Goal: Task Accomplishment & Management: Manage account settings

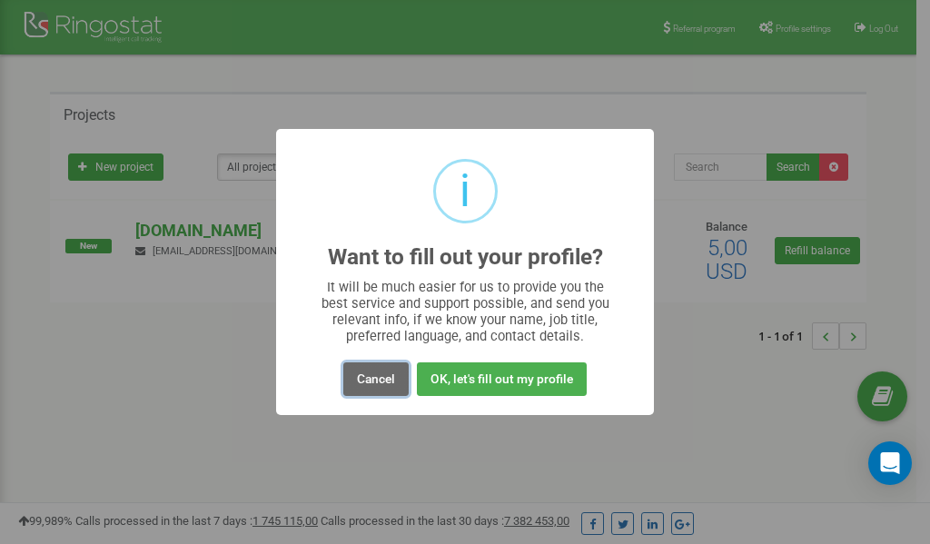
click at [376, 380] on button "Cancel" at bounding box center [375, 379] width 65 height 34
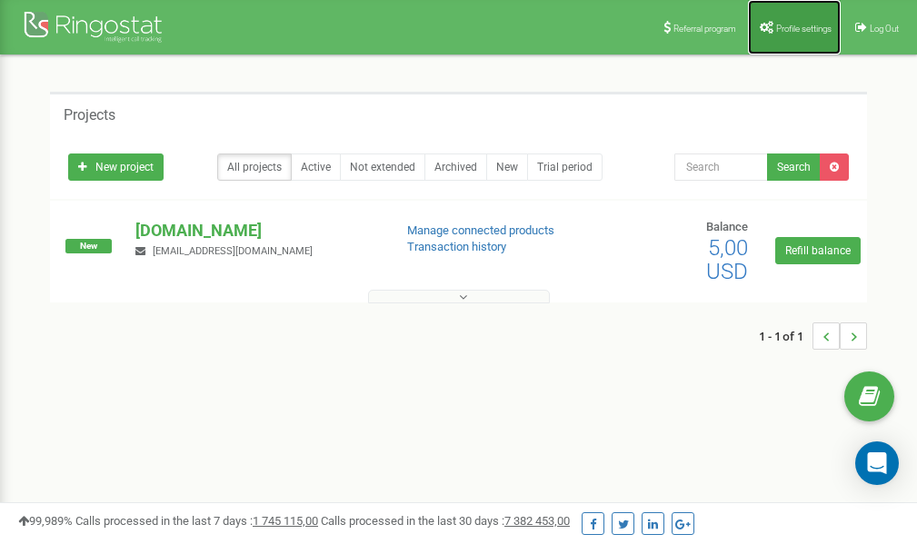
click at [795, 21] on link "Profile settings" at bounding box center [794, 27] width 93 height 55
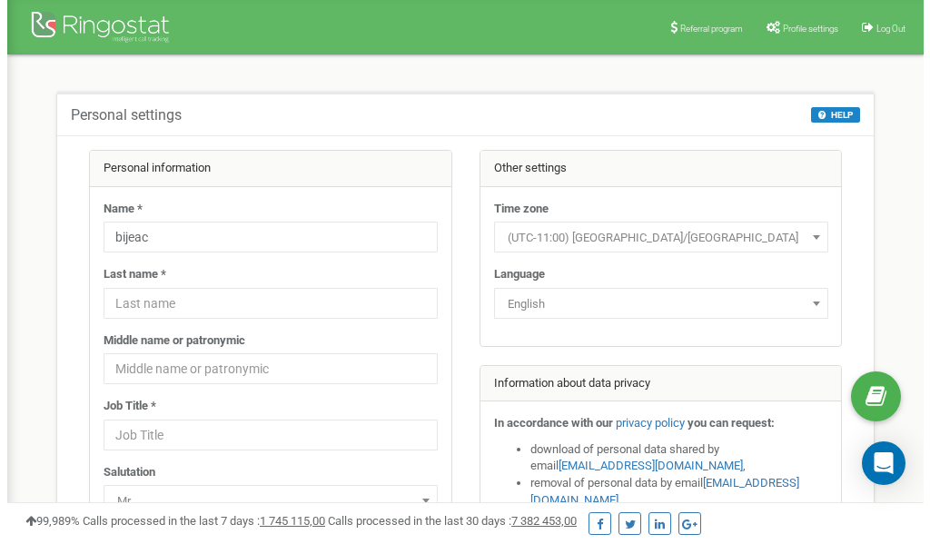
scroll to position [91, 0]
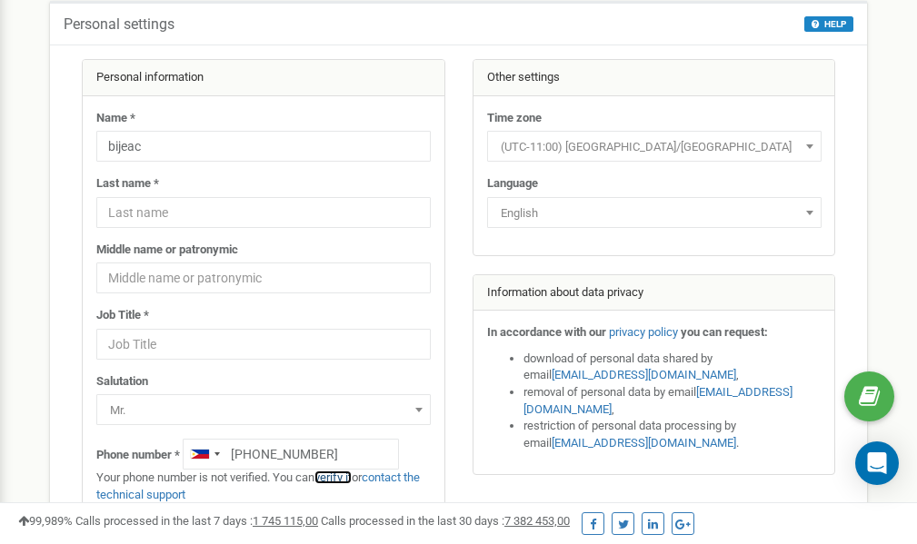
click at [344, 478] on link "verify it" at bounding box center [332, 478] width 37 height 14
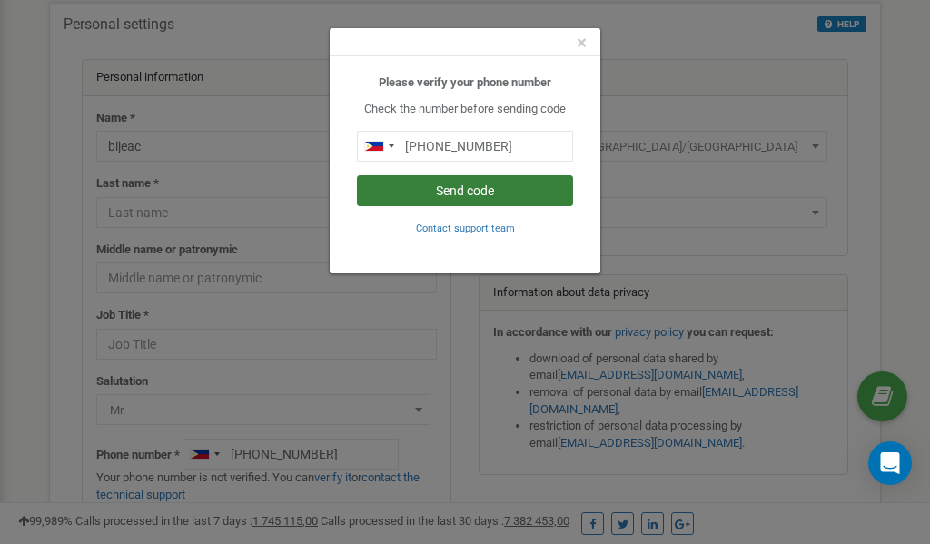
click at [517, 189] on button "Send code" at bounding box center [465, 190] width 216 height 31
